Goal: Task Accomplishment & Management: Complete application form

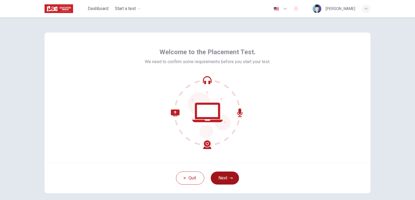
click at [225, 179] on button "Next" at bounding box center [225, 178] width 28 height 13
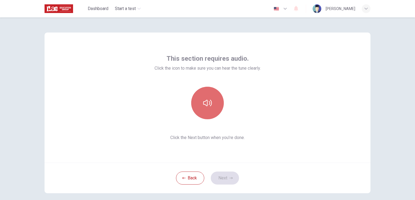
click at [206, 98] on button "button" at bounding box center [207, 103] width 33 height 33
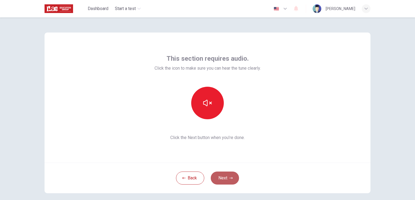
click at [220, 181] on button "Next" at bounding box center [225, 178] width 28 height 13
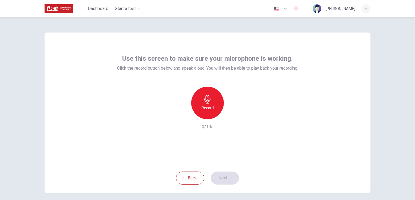
click at [204, 99] on icon "button" at bounding box center [207, 99] width 9 height 9
click at [231, 116] on icon "button" at bounding box center [232, 114] width 5 height 5
click at [225, 176] on button "Next" at bounding box center [225, 178] width 28 height 13
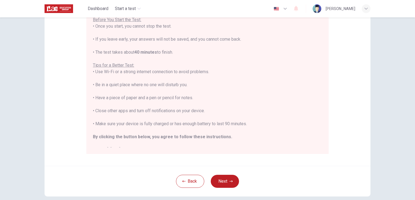
scroll to position [6, 0]
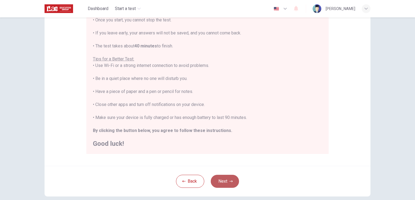
click at [223, 180] on button "Next" at bounding box center [225, 181] width 28 height 13
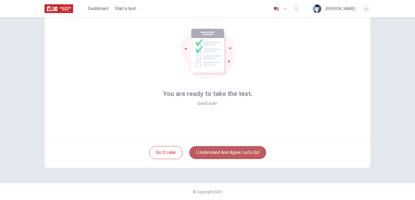
click at [234, 151] on button "I understand and agree. Let’s go!" at bounding box center [227, 152] width 77 height 13
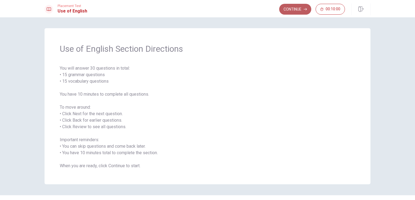
click at [297, 11] on button "Continue" at bounding box center [295, 9] width 32 height 11
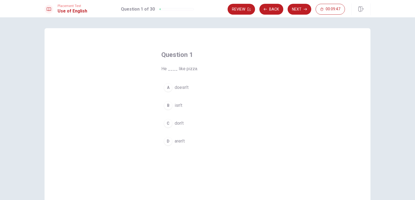
click at [167, 87] on div "A" at bounding box center [168, 87] width 9 height 9
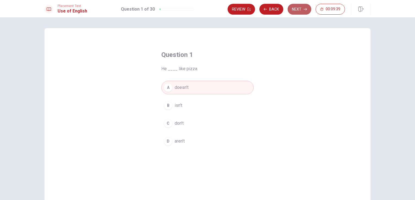
click at [297, 9] on button "Next" at bounding box center [299, 9] width 24 height 11
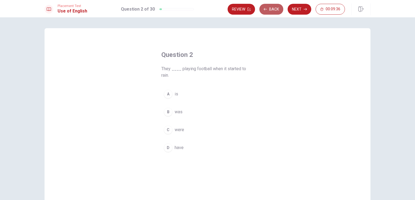
click at [268, 8] on button "Back" at bounding box center [271, 9] width 24 height 11
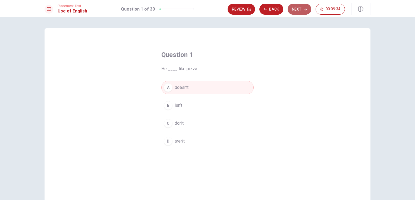
click at [297, 8] on button "Next" at bounding box center [299, 9] width 24 height 11
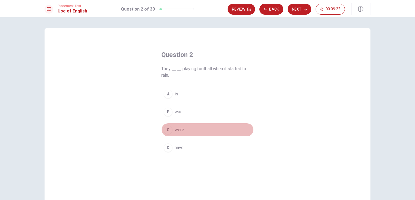
click at [174, 129] on span "were" at bounding box center [178, 130] width 9 height 7
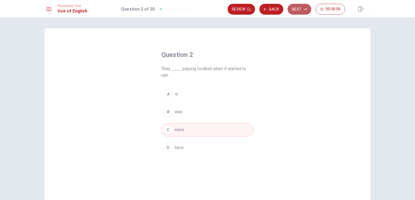
click at [294, 8] on button "Next" at bounding box center [299, 9] width 24 height 11
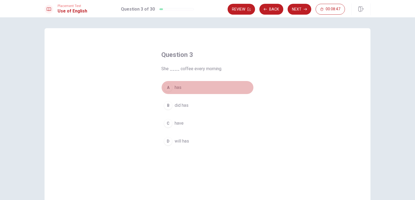
click at [168, 86] on div "A" at bounding box center [168, 87] width 9 height 9
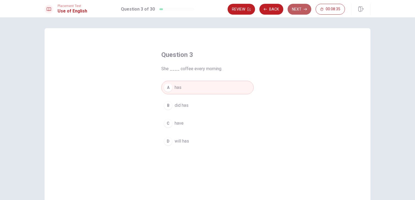
click at [298, 8] on button "Next" at bounding box center [299, 9] width 24 height 11
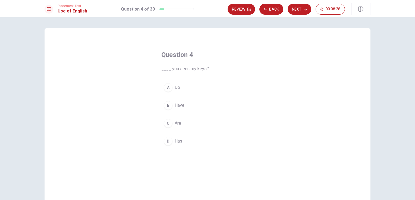
click at [167, 107] on div "B" at bounding box center [168, 105] width 9 height 9
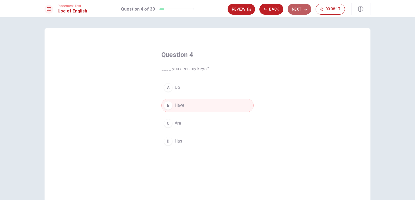
click at [298, 9] on button "Next" at bounding box center [299, 9] width 24 height 11
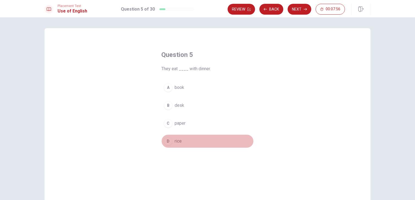
click at [174, 141] on span "rice" at bounding box center [177, 141] width 7 height 7
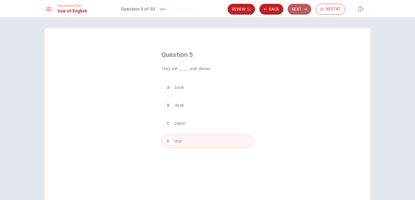
click at [297, 7] on button "Next" at bounding box center [299, 9] width 24 height 11
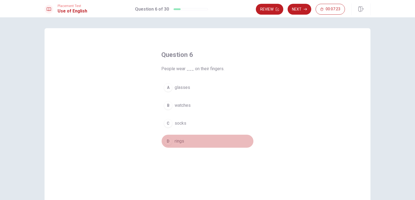
click at [168, 141] on div "D" at bounding box center [168, 141] width 9 height 9
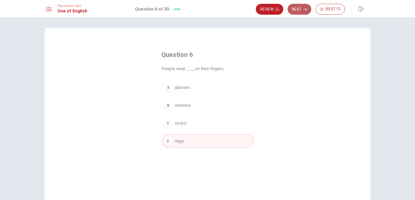
click at [297, 7] on button "Next" at bounding box center [299, 9] width 24 height 11
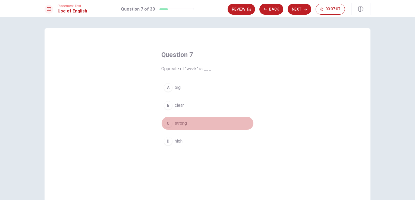
click at [181, 125] on span "strong" at bounding box center [180, 123] width 12 height 7
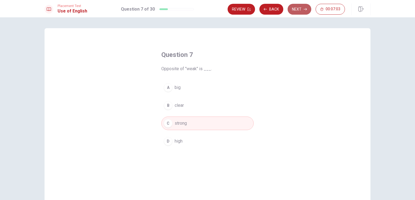
click at [299, 9] on button "Next" at bounding box center [299, 9] width 24 height 11
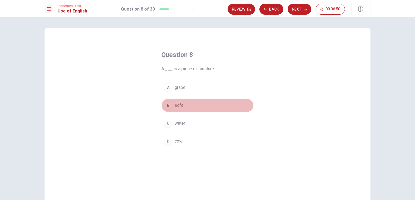
click at [168, 104] on div "B" at bounding box center [168, 105] width 9 height 9
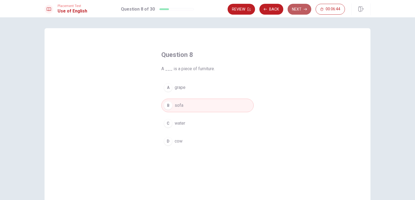
click at [296, 10] on button "Next" at bounding box center [299, 9] width 24 height 11
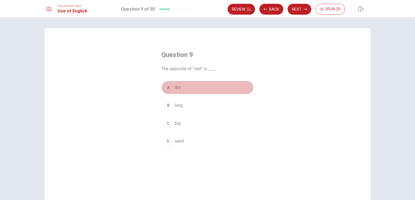
click at [172, 86] on button "A dry" at bounding box center [207, 88] width 92 height 14
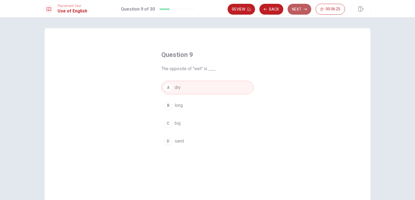
click at [297, 10] on button "Next" at bounding box center [299, 9] width 24 height 11
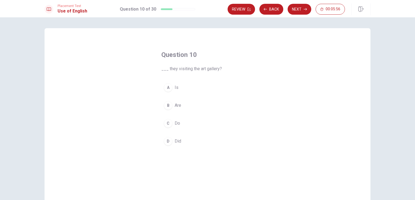
click at [179, 106] on span "Are" at bounding box center [177, 105] width 7 height 7
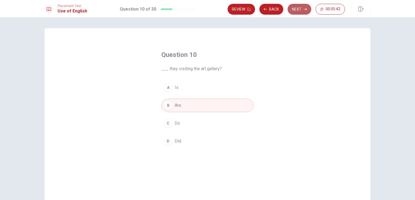
click at [296, 7] on button "Next" at bounding box center [299, 9] width 24 height 11
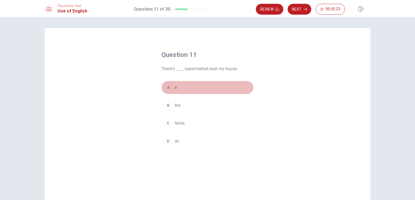
click at [174, 89] on span "a" at bounding box center [175, 87] width 2 height 7
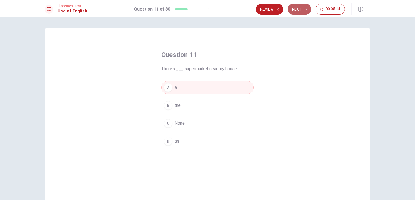
click at [296, 9] on button "Next" at bounding box center [299, 9] width 24 height 11
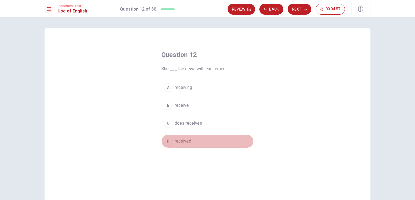
click at [177, 142] on span "received" at bounding box center [182, 141] width 17 height 7
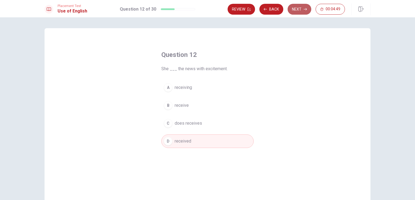
click at [297, 7] on button "Next" at bounding box center [299, 9] width 24 height 11
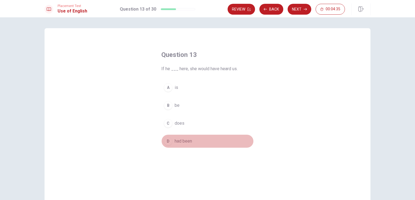
click at [177, 142] on span "had been" at bounding box center [182, 141] width 17 height 7
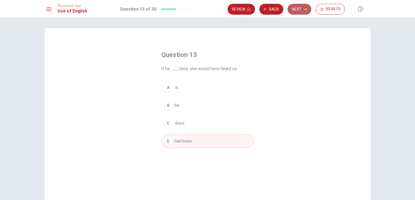
click at [298, 12] on button "Next" at bounding box center [299, 9] width 24 height 11
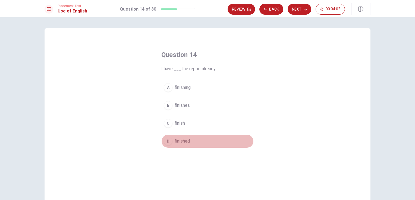
click at [182, 139] on span "finished" at bounding box center [181, 141] width 15 height 7
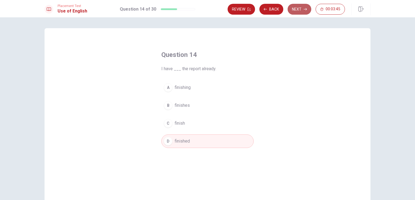
click at [297, 10] on button "Next" at bounding box center [299, 9] width 24 height 11
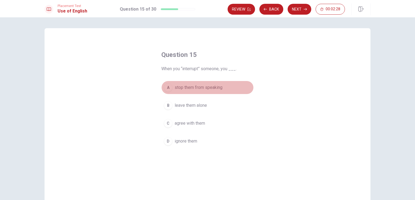
click at [186, 89] on span "stop them from speaking" at bounding box center [198, 87] width 48 height 7
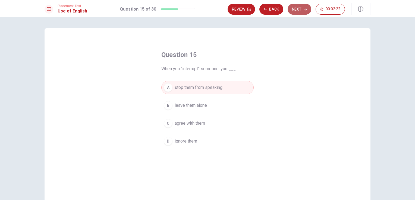
click at [300, 8] on button "Next" at bounding box center [299, 9] width 24 height 11
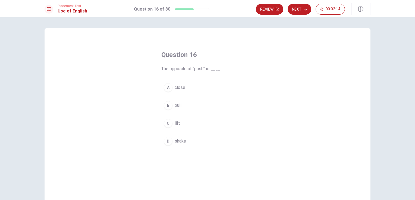
click at [174, 106] on span "pull" at bounding box center [177, 105] width 7 height 7
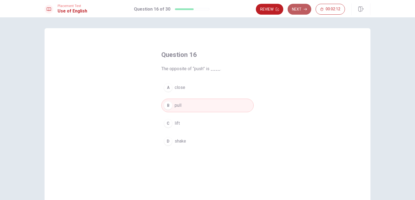
click at [297, 8] on button "Next" at bounding box center [299, 9] width 24 height 11
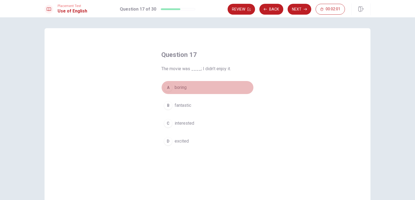
click at [176, 87] on span "boring" at bounding box center [180, 87] width 12 height 7
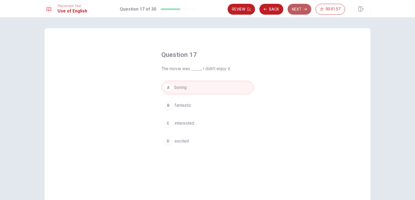
click at [299, 8] on button "Next" at bounding box center [299, 9] width 24 height 11
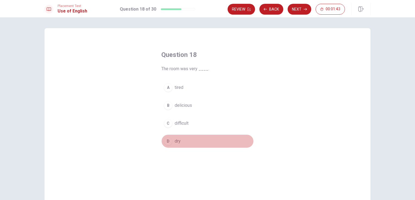
click at [169, 142] on div "D" at bounding box center [168, 141] width 9 height 9
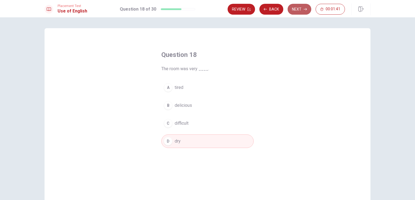
click at [294, 7] on button "Next" at bounding box center [299, 9] width 24 height 11
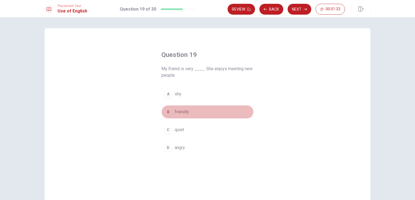
click at [175, 113] on span "friendly" at bounding box center [181, 112] width 14 height 7
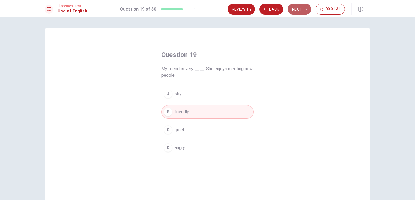
click at [302, 10] on button "Next" at bounding box center [299, 9] width 24 height 11
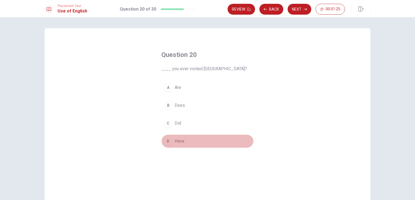
click at [177, 142] on span "Have" at bounding box center [179, 141] width 10 height 7
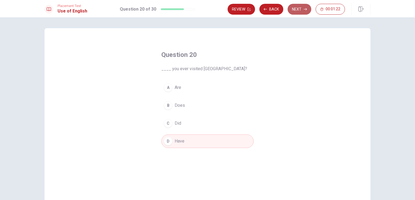
click at [296, 8] on button "Next" at bounding box center [299, 9] width 24 height 11
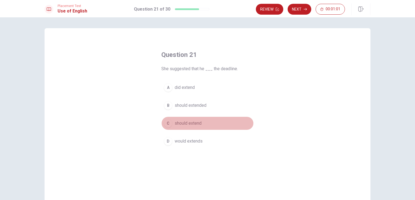
click at [183, 123] on span "should extend" at bounding box center [187, 123] width 27 height 7
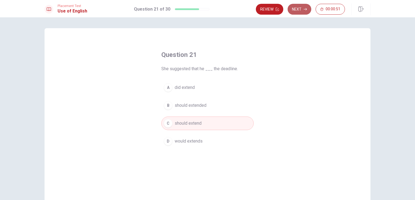
click at [295, 10] on button "Next" at bounding box center [299, 9] width 24 height 11
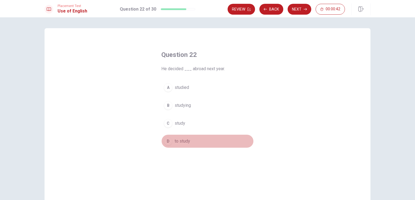
click at [179, 141] on span "to study" at bounding box center [181, 141] width 15 height 7
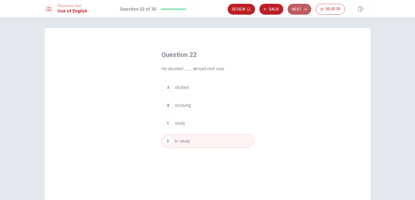
click at [301, 9] on button "Next" at bounding box center [299, 9] width 24 height 11
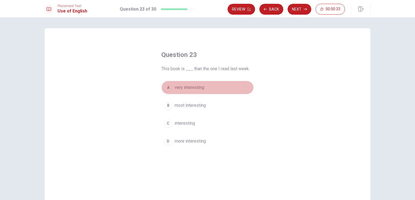
click at [185, 87] on span "very interesting" at bounding box center [189, 87] width 30 height 7
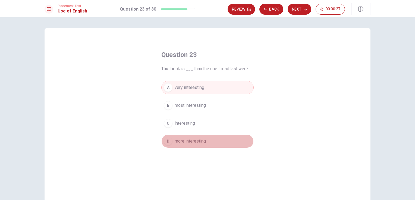
click at [195, 144] on span "more interesting" at bounding box center [189, 141] width 31 height 7
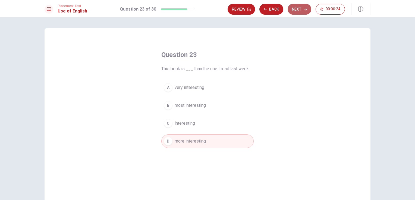
click at [294, 7] on button "Next" at bounding box center [299, 9] width 24 height 11
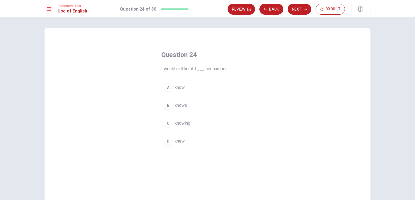
click at [176, 144] on span "knew" at bounding box center [179, 141] width 10 height 7
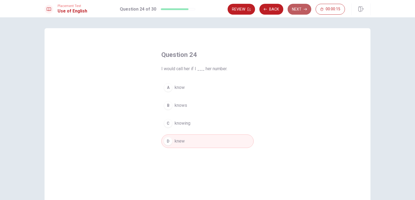
click at [296, 9] on button "Next" at bounding box center [299, 9] width 24 height 11
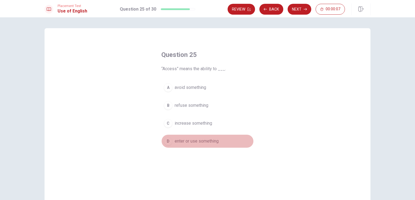
click at [199, 142] on span "enter or use something" at bounding box center [196, 141] width 44 height 7
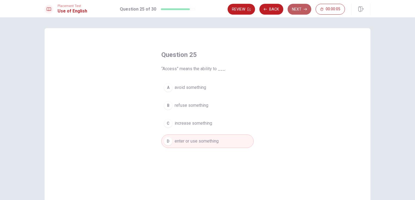
click at [297, 8] on button "Next" at bounding box center [299, 9] width 24 height 11
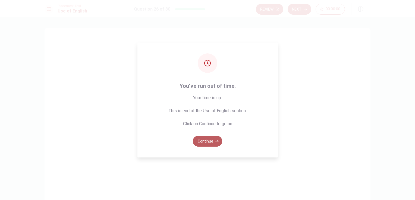
click at [209, 142] on button "Continue" at bounding box center [207, 141] width 29 height 11
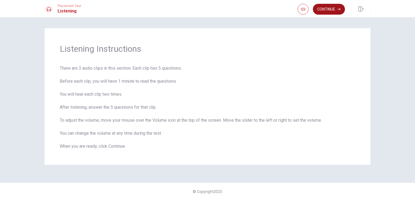
click at [325, 12] on button "Continue" at bounding box center [329, 9] width 32 height 11
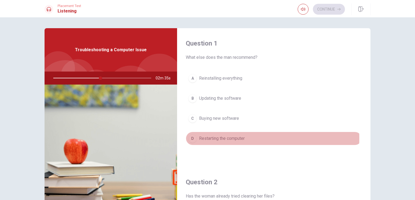
click at [226, 138] on span "Restarting the computer" at bounding box center [222, 138] width 46 height 7
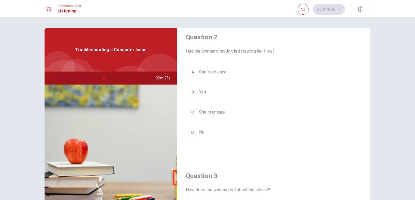
scroll to position [148, 0]
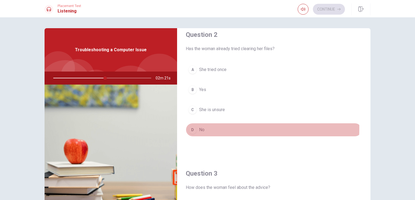
click at [199, 128] on span "No" at bounding box center [201, 130] width 5 height 7
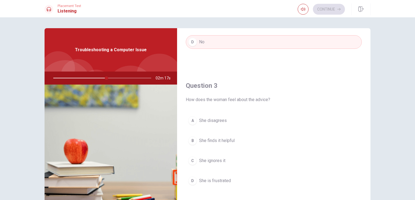
scroll to position [259, 0]
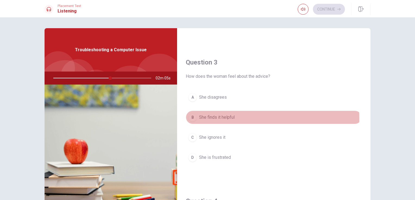
click at [214, 117] on span "She finds it helpful" at bounding box center [217, 117] width 36 height 7
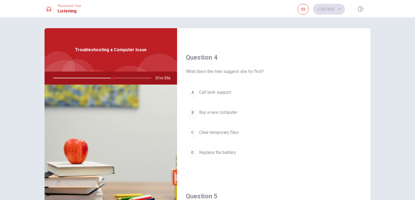
scroll to position [401, 0]
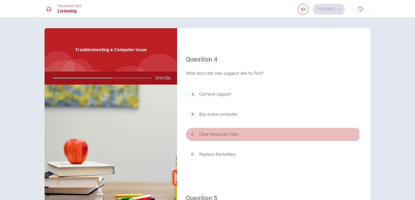
click at [214, 132] on span "Clear temporary files" at bounding box center [219, 134] width 40 height 7
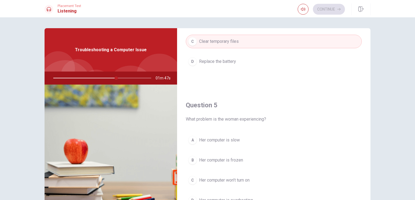
scroll to position [504, 0]
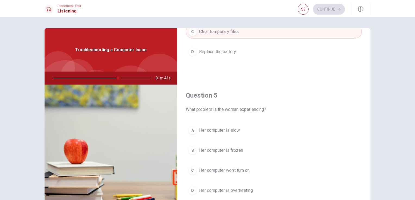
click at [219, 128] on span "Her computer is slow" at bounding box center [219, 130] width 41 height 7
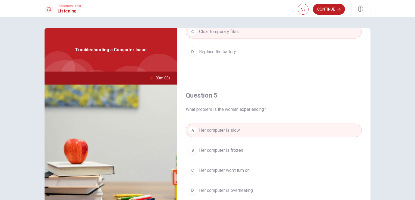
type input "0"
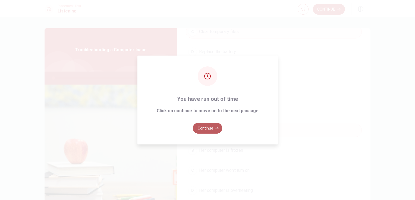
click at [211, 130] on button "Continue" at bounding box center [207, 128] width 29 height 11
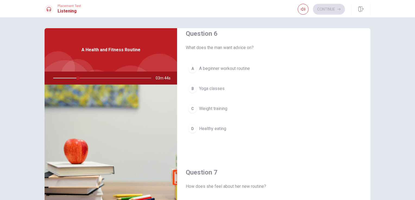
scroll to position [0, 0]
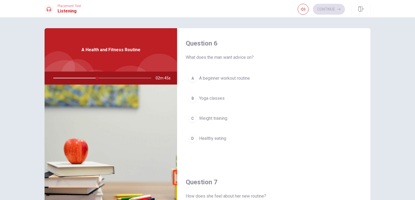
click at [215, 79] on span "A beginner workout routine" at bounding box center [224, 78] width 51 height 7
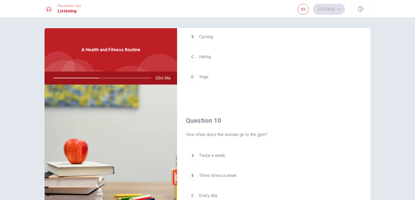
scroll to position [492, 0]
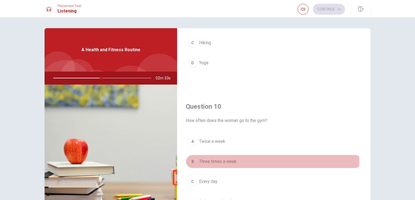
click at [216, 158] on span "Three times a week" at bounding box center [217, 161] width 37 height 7
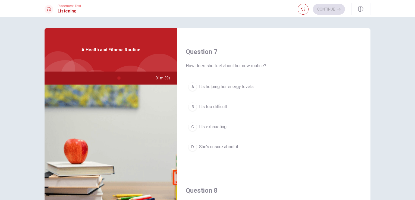
scroll to position [151, 0]
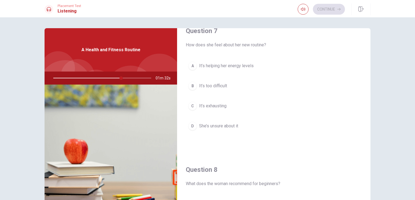
click at [235, 65] on span "It’s helping her energy levels" at bounding box center [226, 66] width 55 height 7
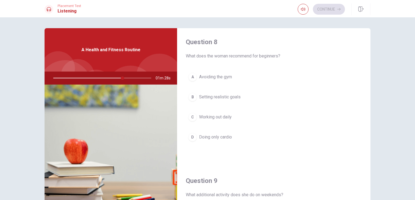
scroll to position [280, 0]
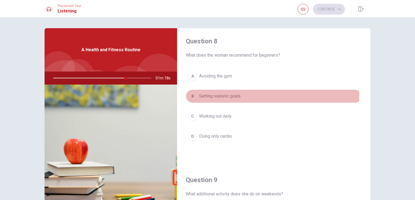
click at [222, 95] on span "Setting realistic goals" at bounding box center [220, 96] width 42 height 7
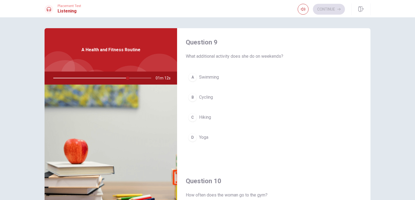
scroll to position [417, 0]
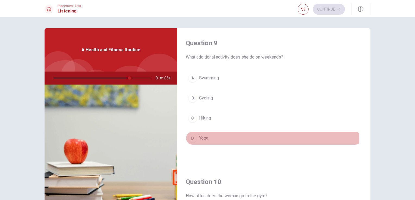
click at [199, 138] on span "Yoga" at bounding box center [203, 138] width 9 height 7
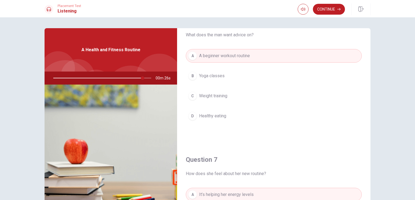
scroll to position [0, 0]
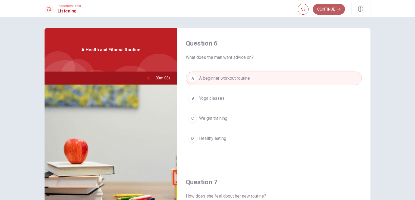
click at [331, 7] on button "Continue" at bounding box center [329, 9] width 32 height 11
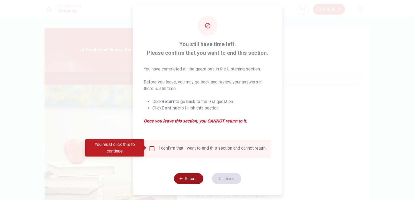
type input "0"
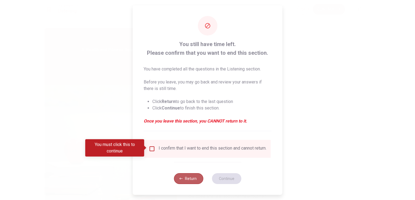
click at [186, 183] on button "Return" at bounding box center [188, 178] width 29 height 11
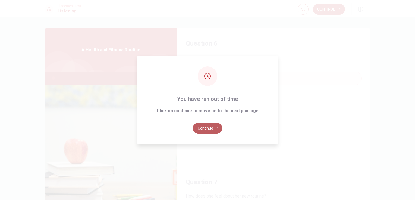
click at [201, 128] on button "Continue" at bounding box center [207, 128] width 29 height 11
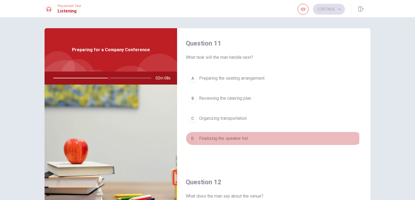
click at [216, 139] on span "Finalizing the speaker list" at bounding box center [223, 138] width 49 height 7
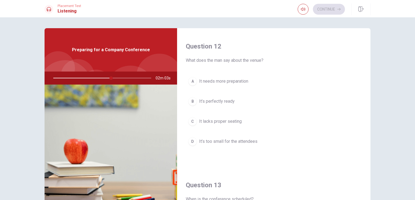
scroll to position [140, 0]
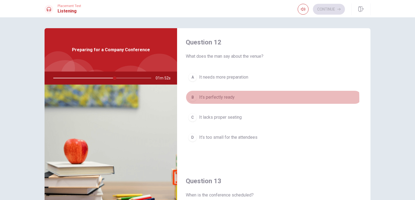
click at [228, 98] on span "It’s perfectly ready" at bounding box center [217, 97] width 36 height 7
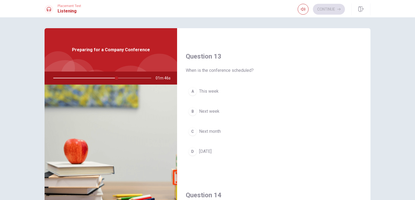
scroll to position [270, 0]
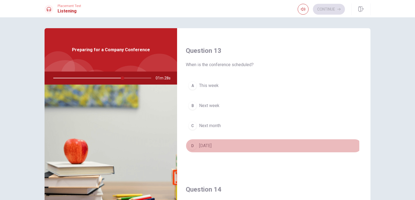
click at [211, 145] on span "[DATE]" at bounding box center [205, 146] width 12 height 7
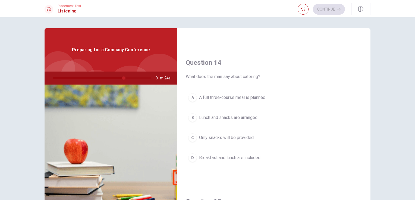
scroll to position [403, 0]
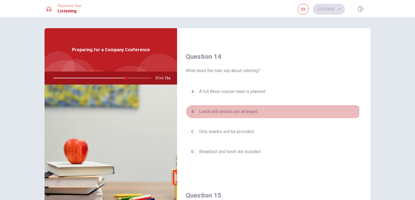
click at [237, 109] on span "Lunch and snacks are arranged" at bounding box center [228, 112] width 58 height 7
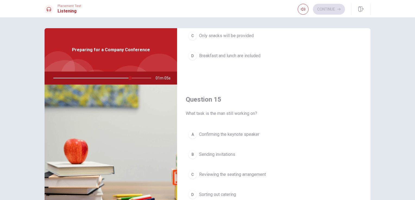
scroll to position [504, 0]
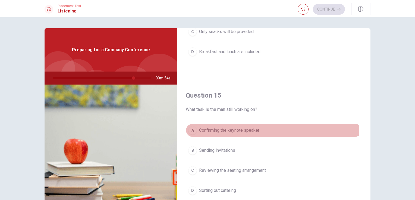
click at [196, 129] on button "A Confirming the keynote speaker" at bounding box center [274, 131] width 176 height 14
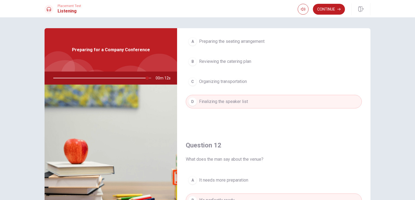
scroll to position [8, 0]
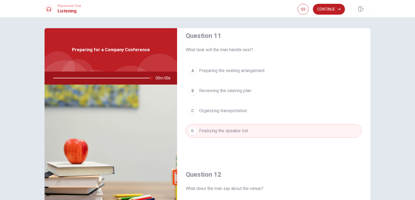
type input "0"
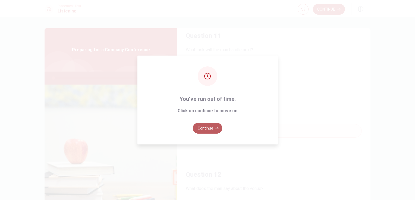
click at [207, 126] on button "Continue" at bounding box center [207, 128] width 29 height 11
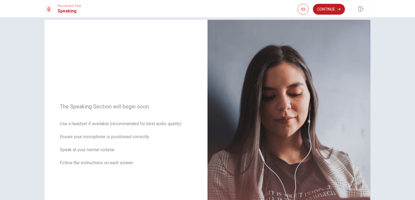
scroll to position [0, 0]
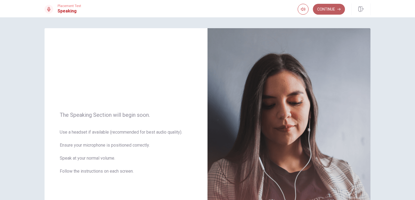
click at [323, 9] on button "Continue" at bounding box center [329, 9] width 32 height 11
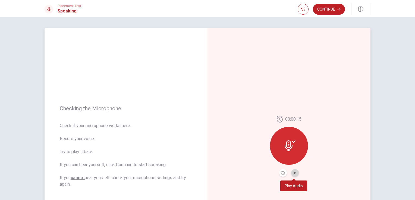
click at [295, 175] on button "Play Audio" at bounding box center [295, 173] width 8 height 8
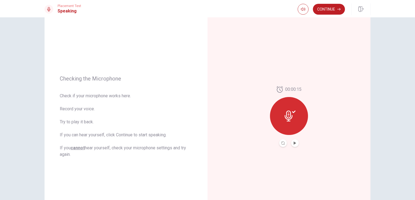
scroll to position [30, 0]
click at [281, 145] on button "Record Again" at bounding box center [283, 143] width 8 height 8
click at [293, 144] on icon "Play Audio" at bounding box center [294, 142] width 2 height 3
click at [327, 11] on button "Continue" at bounding box center [329, 9] width 32 height 11
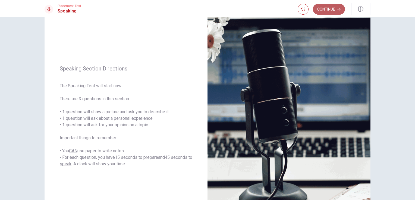
click at [328, 7] on button "Continue" at bounding box center [329, 9] width 32 height 11
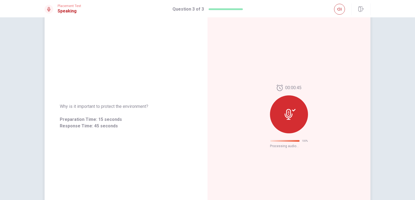
scroll to position [0, 0]
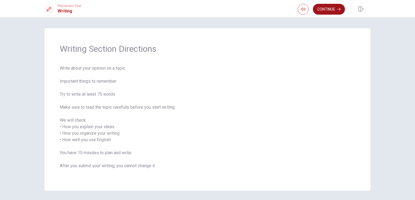
click at [330, 6] on button "Continue" at bounding box center [329, 9] width 32 height 11
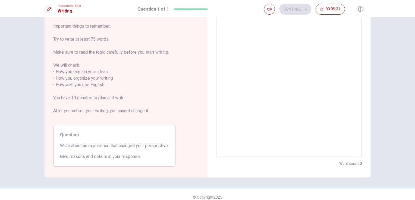
scroll to position [42, 0]
click at [262, 56] on textarea at bounding box center [289, 81] width 138 height 144
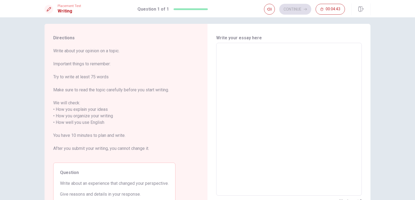
scroll to position [0, 0]
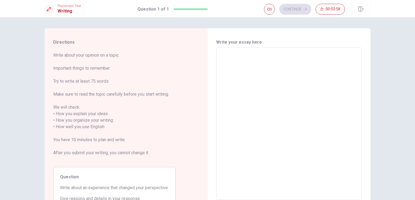
type textarea "T"
type textarea "x"
type textarea "Th"
type textarea "x"
type textarea "Thr"
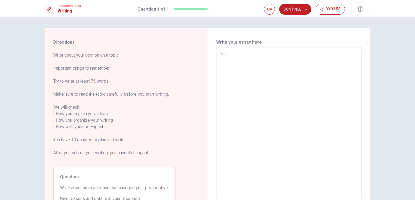
type textarea "x"
type textarea "Thre"
type textarea "x"
type textarea "Three"
type textarea "x"
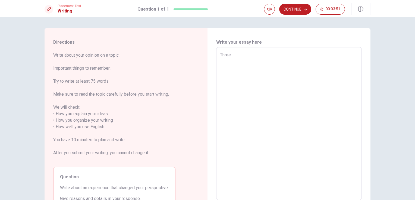
type textarea "Three"
type textarea "x"
type textarea "Three y"
type textarea "x"
type textarea "Three ya"
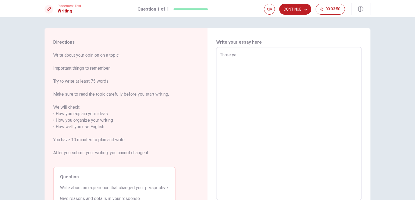
type textarea "x"
type textarea "Three yaw"
type textarea "x"
type textarea "Three ya"
type textarea "x"
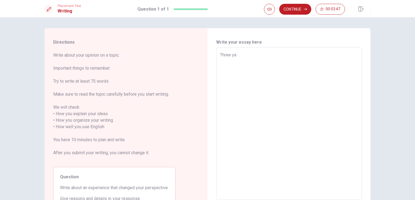
type textarea "Three y"
type textarea "x"
type textarea "Three ye"
type textarea "x"
type textarea "Three yea"
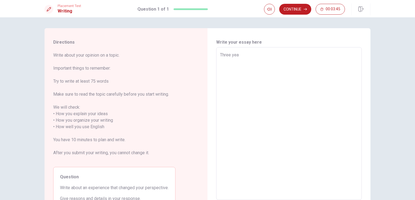
type textarea "x"
type textarea "Three year"
type textarea "x"
type textarea "Three years"
type textarea "x"
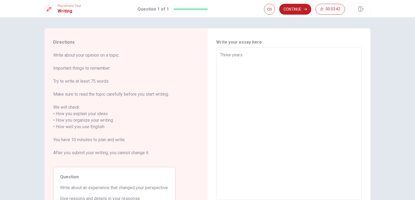
type textarea "Three years"
type textarea "x"
type textarea "Three years a"
type textarea "x"
type textarea "Three years ag"
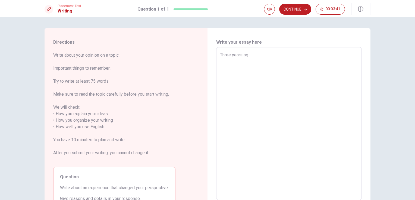
type textarea "x"
type textarea "[DATE]"
type textarea "x"
type textarea "[DATE],"
type textarea "x"
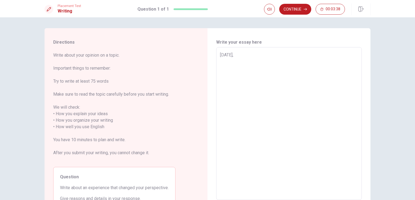
type textarea "[DATE],i"
type textarea "x"
type textarea "[DATE],i"
type textarea "x"
type textarea "[DATE],i"
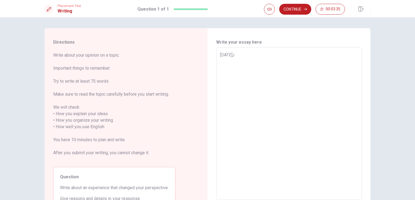
type textarea "x"
type textarea "[DATE],"
type textarea "x"
type textarea "[DATE],"
type textarea "x"
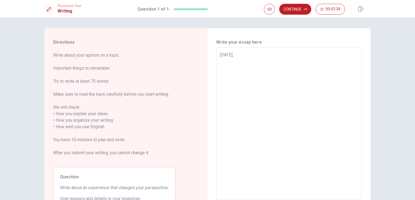
type textarea "[DATE], I"
type textarea "x"
type textarea "[DATE], I"
type textarea "x"
type textarea "[DATE], I w"
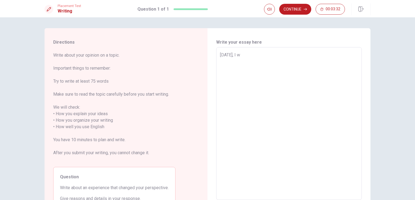
type textarea "x"
type textarea "[DATE], I we"
type textarea "x"
type textarea "[DATE], I wen"
type textarea "x"
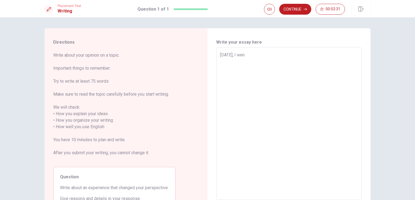
type textarea "[DATE], I wen"
type textarea "x"
type textarea "[DATE], I wen"
type textarea "x"
type textarea "[DATE], I went"
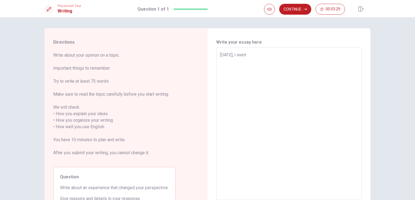
type textarea "x"
type textarea "[DATE], I went"
type textarea "x"
type textarea "[DATE], I went t"
type textarea "x"
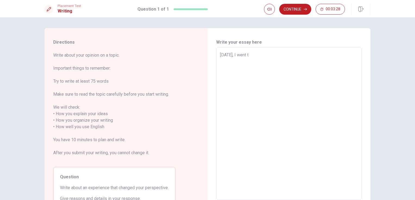
type textarea "[DATE], I went to"
type textarea "x"
type textarea "[DATE], I went to"
type textarea "x"
type textarea "[DATE], I went to a"
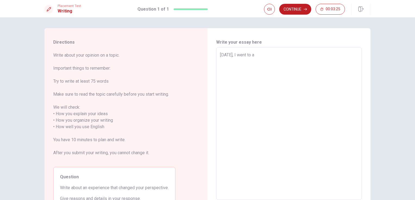
type textarea "x"
type textarea "[DATE], I went to a"
type textarea "x"
type textarea "[DATE], I went to a i"
type textarea "x"
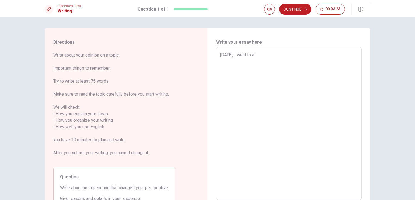
type textarea "[DATE], I went to a ia"
type textarea "x"
type textarea "[DATE], I went to a i"
type textarea "x"
type textarea "[DATE], I went to a"
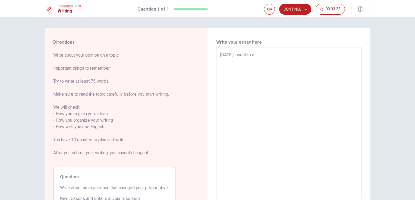
type textarea "x"
type textarea "[DATE], I went to a L"
type textarea "x"
type textarea "[DATE], I went to a La"
type textarea "x"
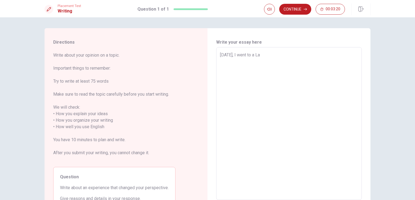
type textarea "[DATE], I went to a L"
type textarea "x"
type textarea "[DATE], I went to a"
type textarea "x"
type textarea "[DATE], I went to a l"
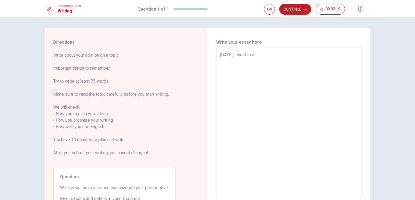
type textarea "x"
type textarea "[DATE], I went to a la"
type textarea "x"
type textarea "[DATE], I went to a lan"
type textarea "x"
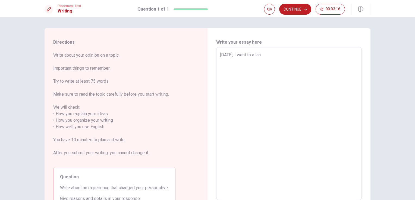
type textarea "[DATE], I went to a lang"
type textarea "x"
type textarea "[DATE], I went to a langu"
type textarea "x"
type textarea "[DATE], I went to a [GEOGRAPHIC_DATA]"
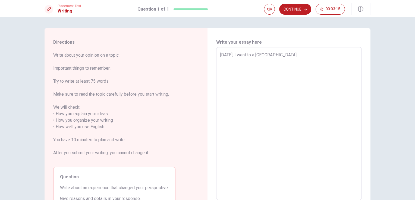
type textarea "x"
type textarea "[DATE], I went to a languag"
type textarea "x"
type textarea "[DATE], I went to a language"
type textarea "x"
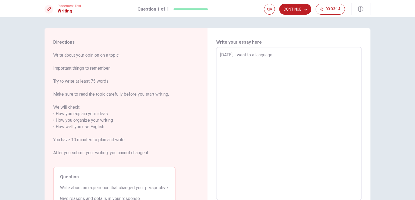
type textarea "[DATE], I went to a language"
type textarea "x"
type textarea "[DATE], I went to a language s"
type textarea "x"
type textarea "[DATE], I went to a language sc"
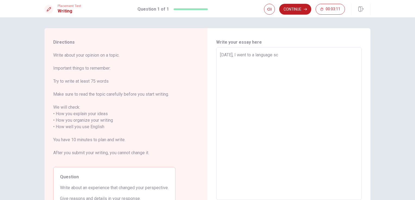
type textarea "x"
type textarea "[DATE], I went to a language sch"
type textarea "x"
type textarea "[DATE], I went to a language scho"
type textarea "x"
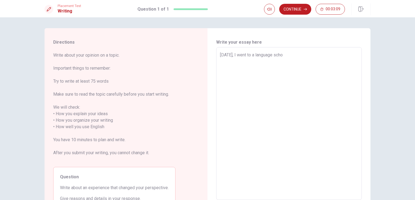
type textarea "[DATE], I went to a language schoo"
type textarea "x"
type textarea "[DATE], I went to a language school"
type textarea "x"
type textarea "[DATE], I went to a language school"
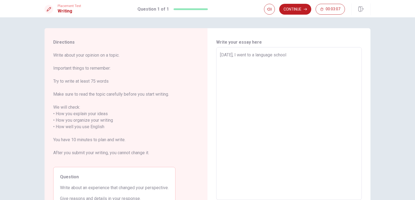
type textarea "x"
type textarea "[DATE], I went to a language school i"
type textarea "x"
type textarea "[DATE], I went to a language school in"
type textarea "x"
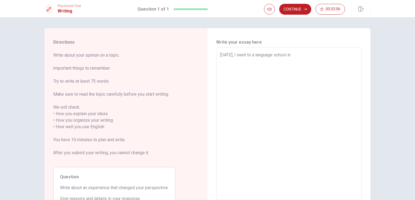
type textarea "[DATE], I went to a language school in"
type textarea "x"
type textarea "[DATE], I went to a language school in M"
type textarea "x"
type textarea "[DATE], I went to a language school in [GEOGRAPHIC_DATA]"
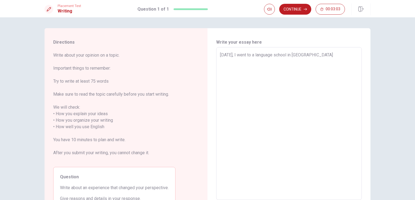
type textarea "x"
type textarea "[DATE], I went to a language school in [GEOGRAPHIC_DATA]"
type textarea "x"
type textarea "[DATE], I went to a language school in [GEOGRAPHIC_DATA]"
type textarea "x"
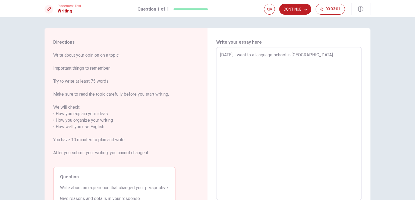
type textarea "[DATE], I went to a language school in [GEOGRAPHIC_DATA]"
type textarea "x"
type textarea "[DATE], I went to a language school in [GEOGRAPHIC_DATA]"
type textarea "x"
type textarea "[DATE], I went to a language school in [GEOGRAPHIC_DATA]"
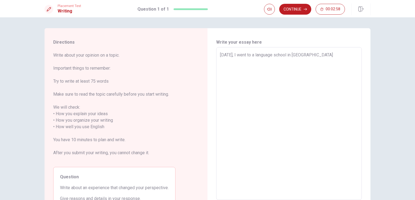
type textarea "x"
type textarea "[DATE], I went to a language school in [GEOGRAPHIC_DATA]"
type textarea "x"
type textarea "[DATE], I went to a language school in [GEOGRAPHIC_DATA]"
type textarea "x"
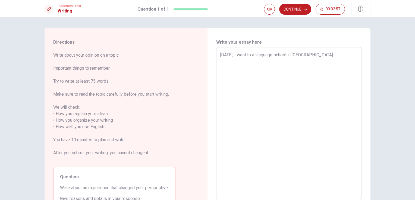
type textarea "[DATE], I went to a language school in [GEOGRAPHIC_DATA]"
type textarea "x"
type textarea "[DATE], I went to a language school in [GEOGRAPHIC_DATA]"
type textarea "x"
type textarea "[DATE], I went to a language school in [GEOGRAPHIC_DATA]"
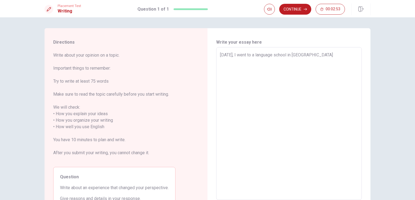
type textarea "x"
type textarea "[DATE], I went to a language school in [GEOGRAPHIC_DATA] h"
type textarea "x"
type textarea "[DATE], I went to a language school in [GEOGRAPHIC_DATA]"
type textarea "x"
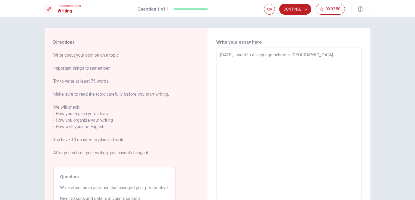
type textarea "[DATE], I went to a language school in [GEOGRAPHIC_DATA] f"
type textarea "x"
type textarea "[DATE], I went to a language school in [GEOGRAPHIC_DATA] fo"
type textarea "x"
type textarea "[DATE], I went to a language school in [GEOGRAPHIC_DATA] for"
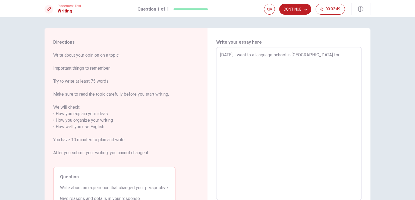
type textarea "x"
type textarea "[DATE], I went to a language school in [GEOGRAPHIC_DATA] for"
type textarea "x"
type textarea "[DATE], I went to a language school in [GEOGRAPHIC_DATA] for"
type textarea "x"
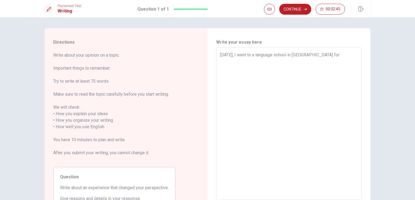
type textarea "[DATE], I went to a language school in [GEOGRAPHIC_DATA] for t"
type textarea "x"
type textarea "[DATE], I went to a language school in [GEOGRAPHIC_DATA] for th"
type textarea "x"
type textarea "[DATE], I went to a language school in [GEOGRAPHIC_DATA] for the"
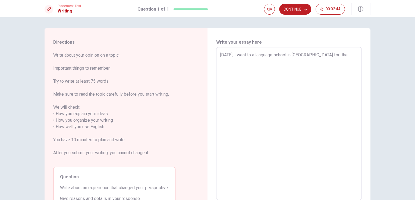
type textarea "x"
type textarea "[DATE], I went to a language school in [GEOGRAPHIC_DATA] for the"
type textarea "x"
type textarea "[DATE], I went to a language school in [GEOGRAPHIC_DATA] for the f"
type textarea "x"
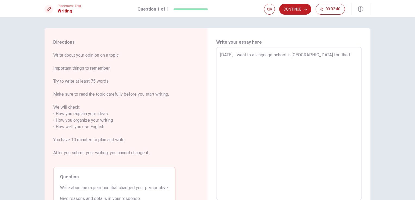
type textarea "[DATE], I went to a language school in [GEOGRAPHIC_DATA] for the fi"
type textarea "x"
type textarea "[DATE], I went to a language school in [GEOGRAPHIC_DATA] for the fir"
type textarea "x"
type textarea "[DATE], I went to a language school in [GEOGRAPHIC_DATA] for the firs"
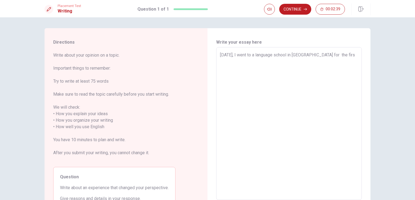
type textarea "x"
type textarea "[DATE], I went to a language school in [GEOGRAPHIC_DATA] for the firsr"
type textarea "x"
type textarea "[DATE], I went to a language school in [GEOGRAPHIC_DATA] for the firs"
type textarea "x"
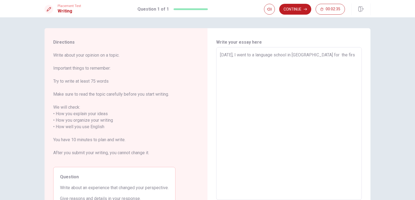
type textarea "[DATE], I went to a language school in [GEOGRAPHIC_DATA] for the firsr"
type textarea "x"
type textarea "[DATE], I went to a language school in [GEOGRAPHIC_DATA] for the firs"
type textarea "x"
type textarea "[DATE], I went to a language school in [GEOGRAPHIC_DATA] for the first"
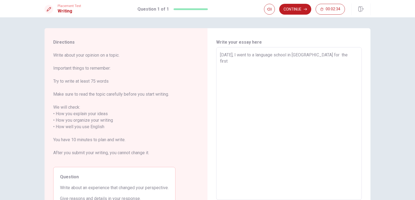
type textarea "x"
type textarea "[DATE], I went to a language school in [GEOGRAPHIC_DATA] for the first"
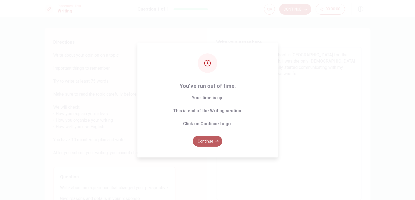
click at [203, 141] on button "Continue" at bounding box center [207, 141] width 29 height 11
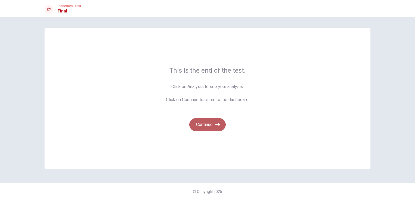
click at [208, 126] on button "Continue" at bounding box center [207, 124] width 36 height 13
